Goal: Task Accomplishment & Management: Manage account settings

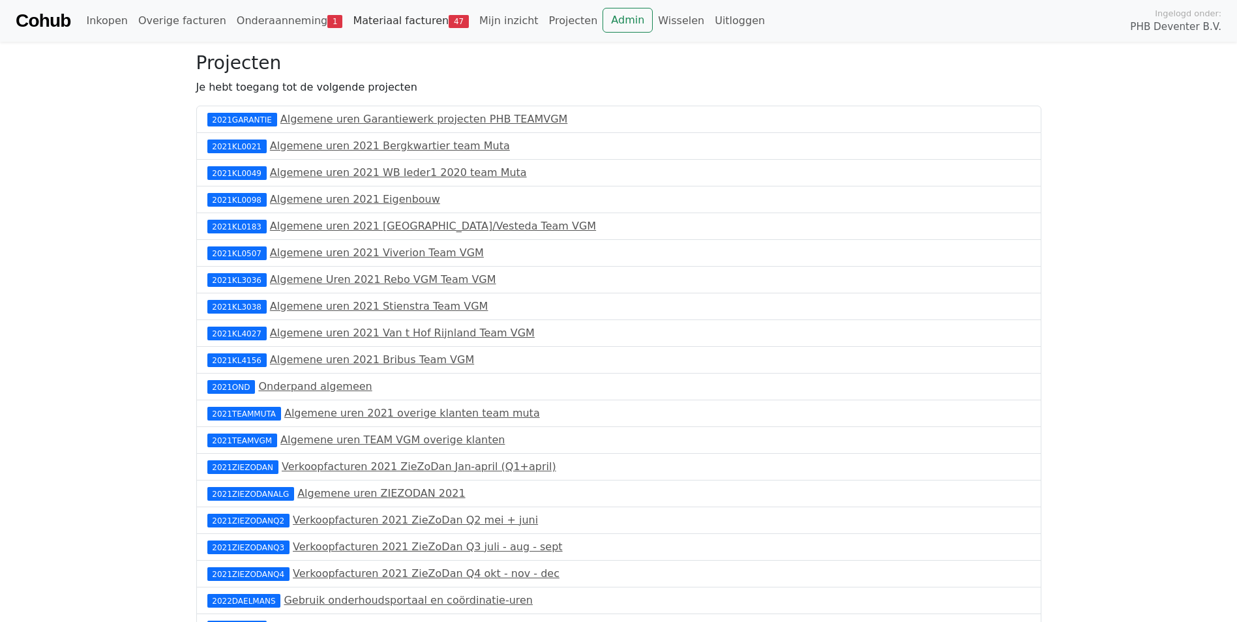
click at [400, 20] on link "Materiaal facturen 47" at bounding box center [410, 21] width 126 height 26
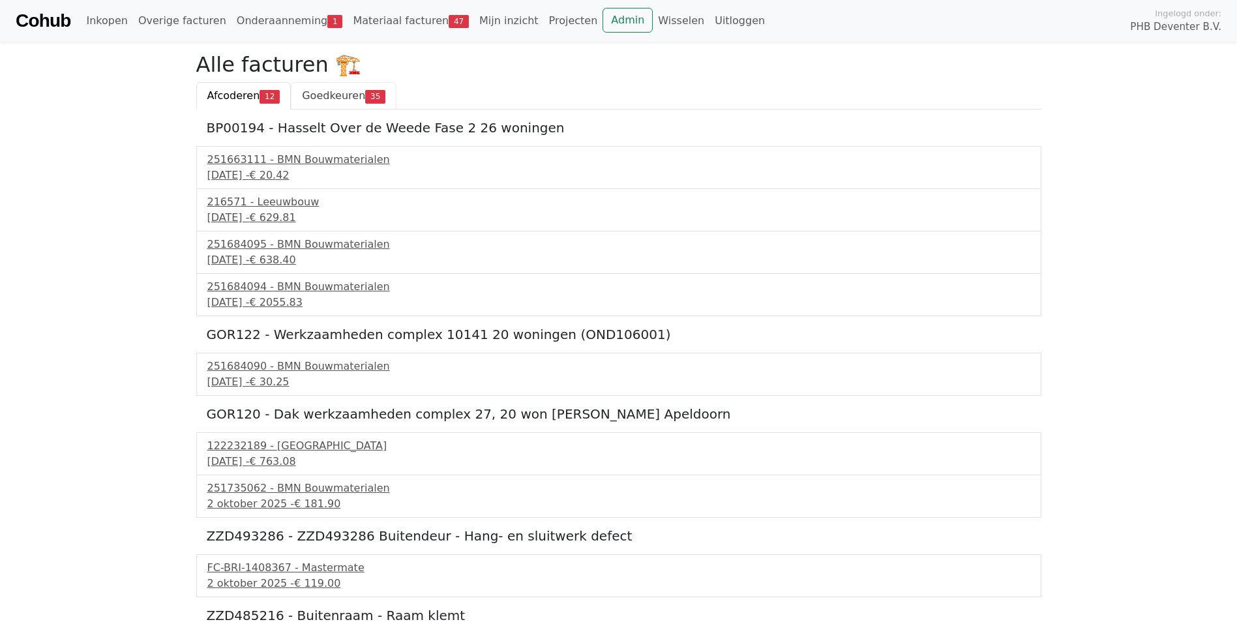
click at [344, 103] on link "Goedkeuren 35" at bounding box center [344, 95] width 106 height 27
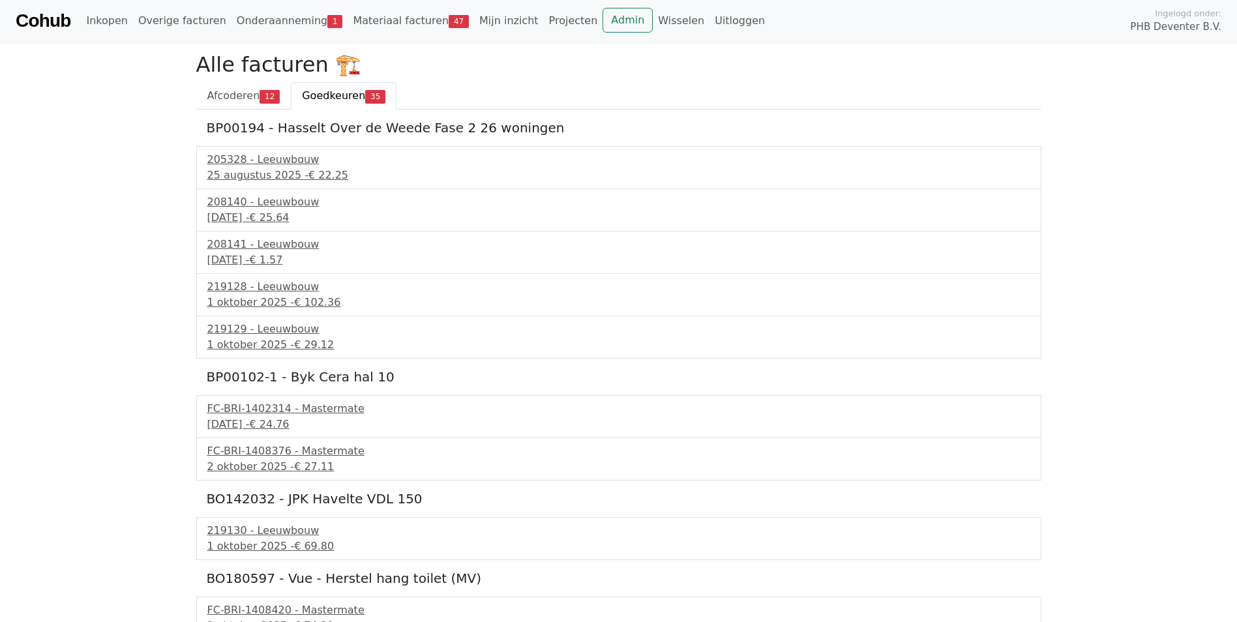
click at [340, 96] on span "Goedkeuren" at bounding box center [333, 95] width 63 height 12
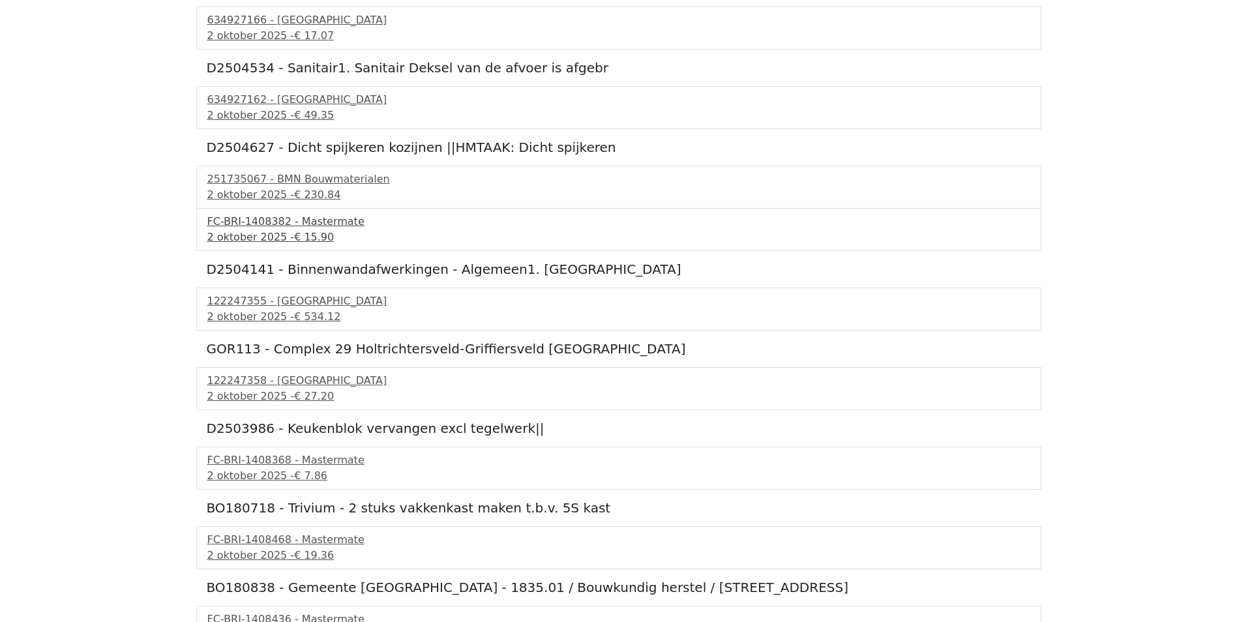
scroll to position [1863, 0]
